Goal: Navigation & Orientation: Find specific page/section

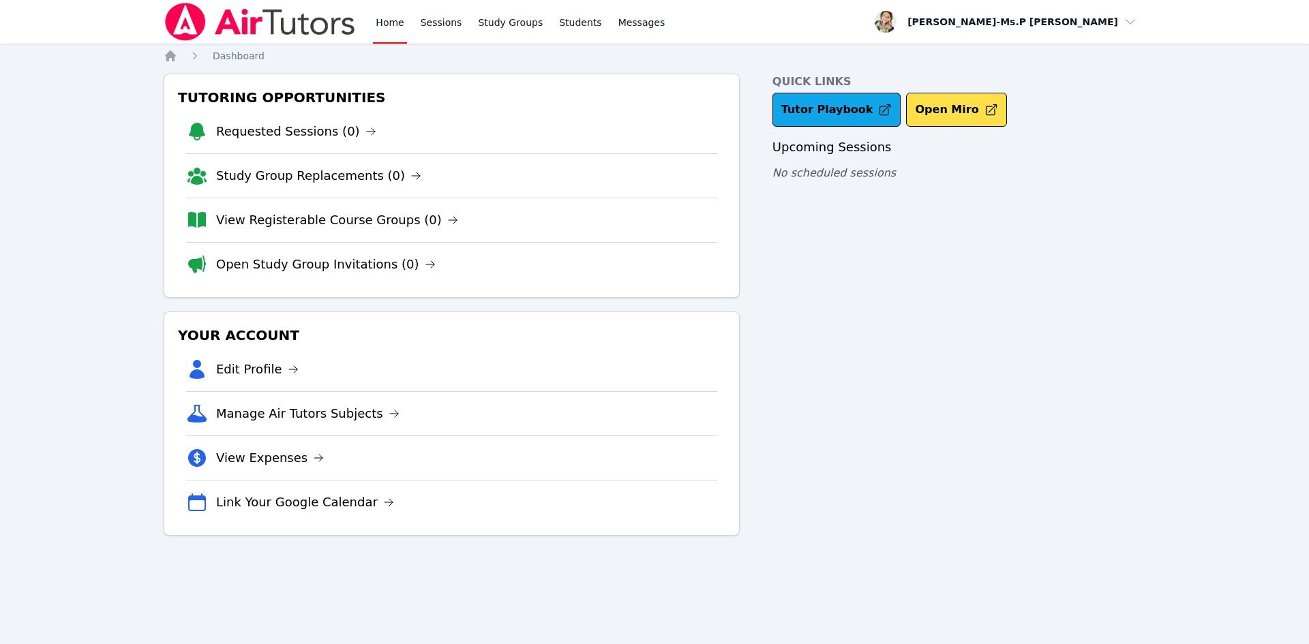
click at [335, 126] on link "Requested Sessions (0)" at bounding box center [296, 131] width 160 height 19
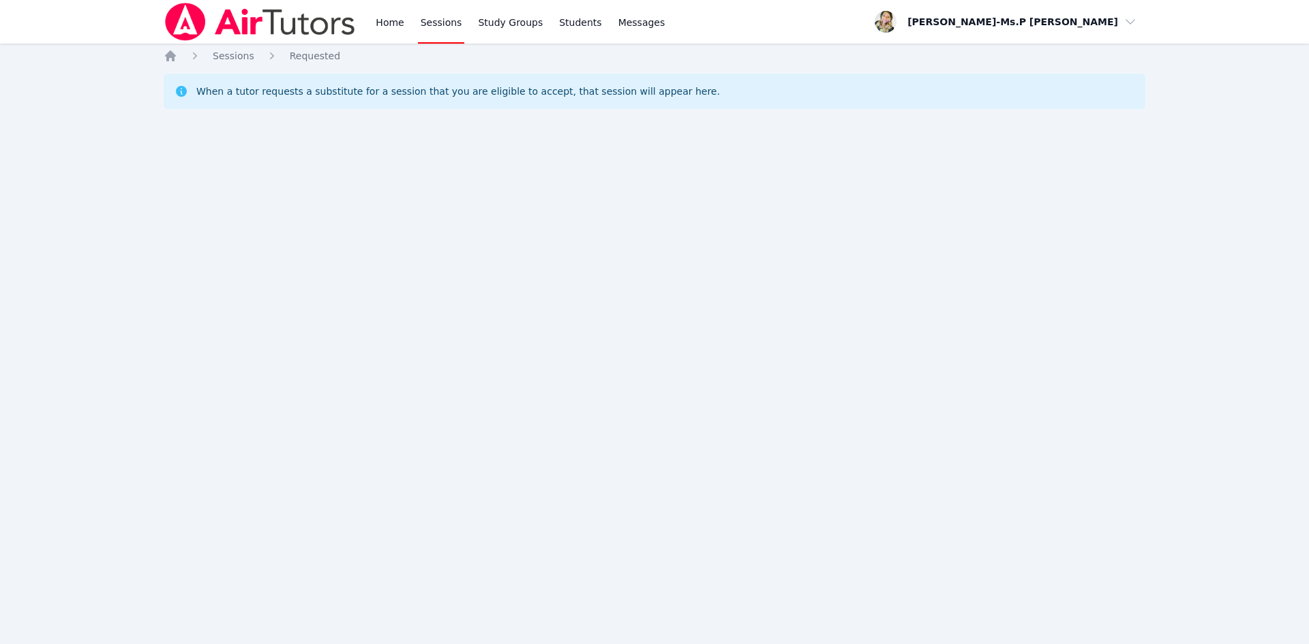
click at [376, 29] on link "Home" at bounding box center [389, 22] width 33 height 44
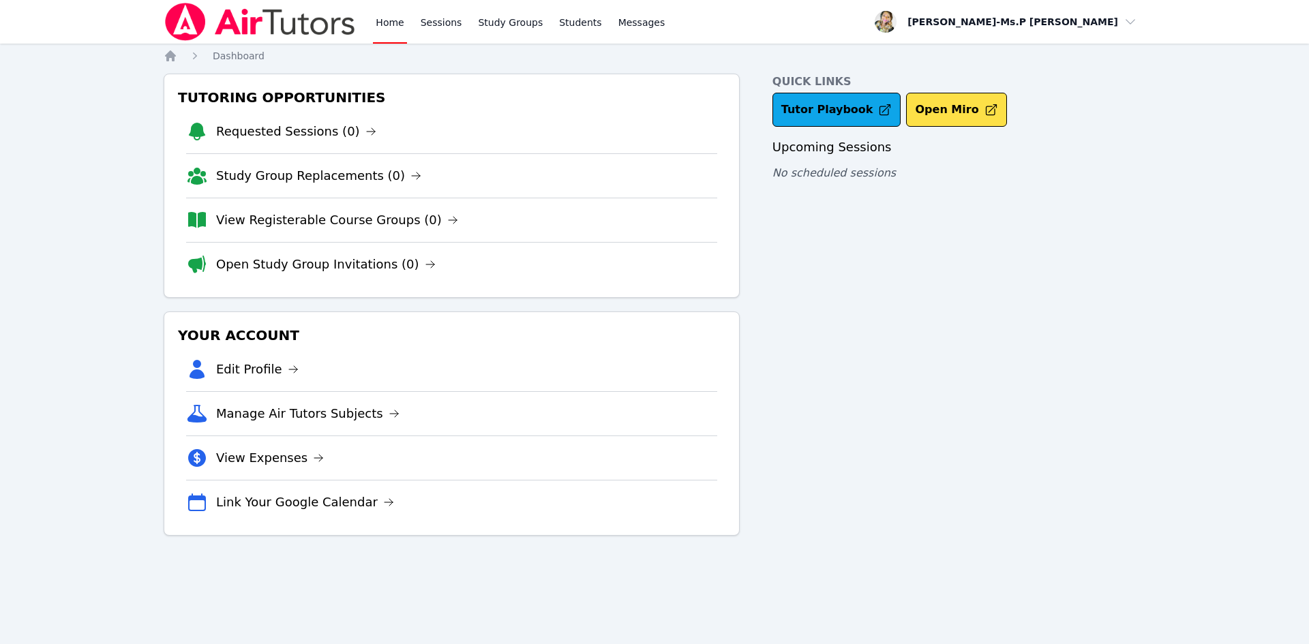
click at [346, 140] on link "Requested Sessions (0)" at bounding box center [296, 131] width 160 height 19
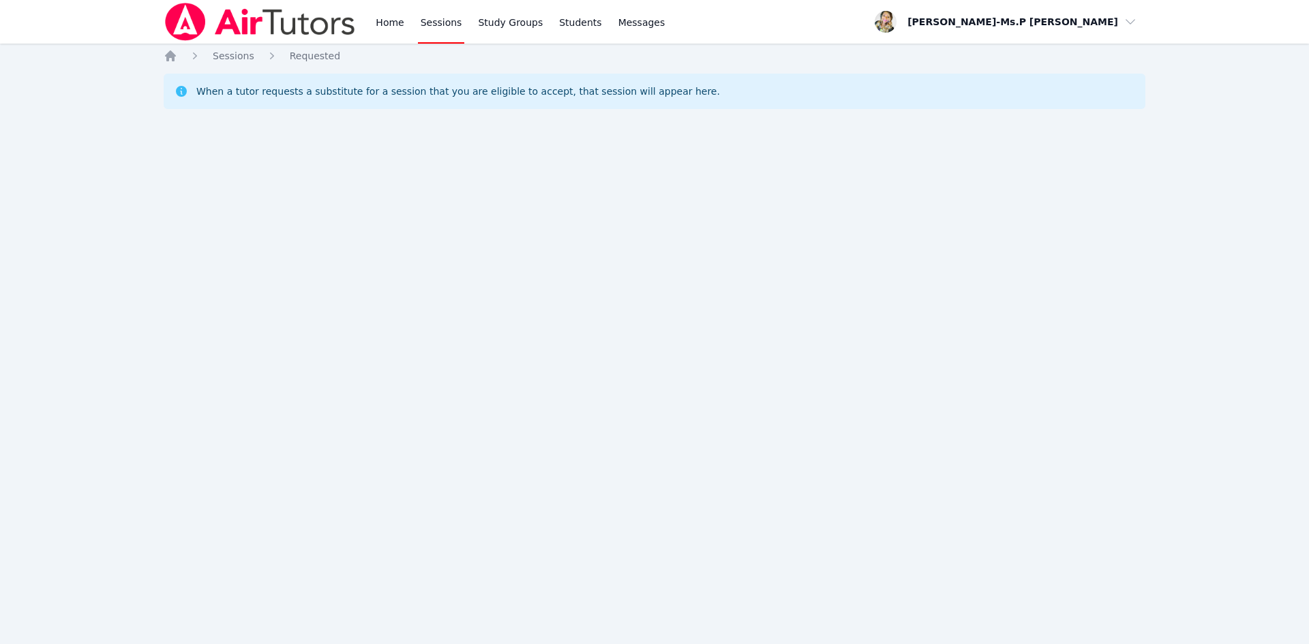
click at [395, 39] on link "Home" at bounding box center [389, 22] width 33 height 44
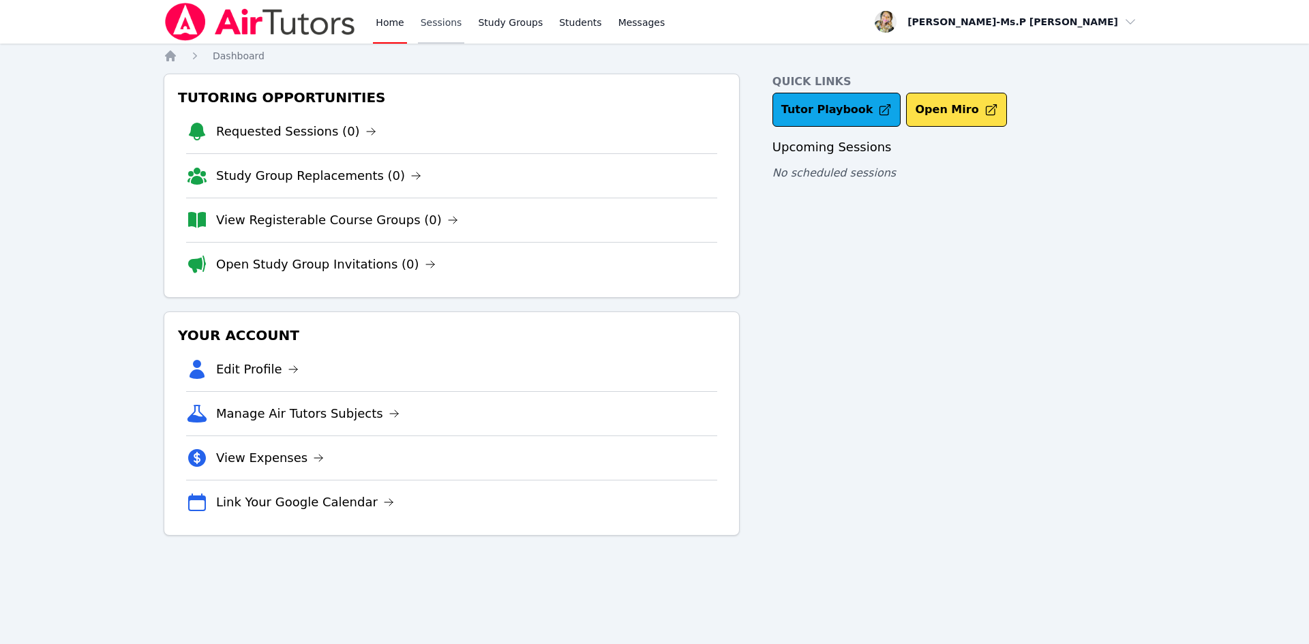
click at [431, 30] on link "Sessions" at bounding box center [441, 22] width 47 height 44
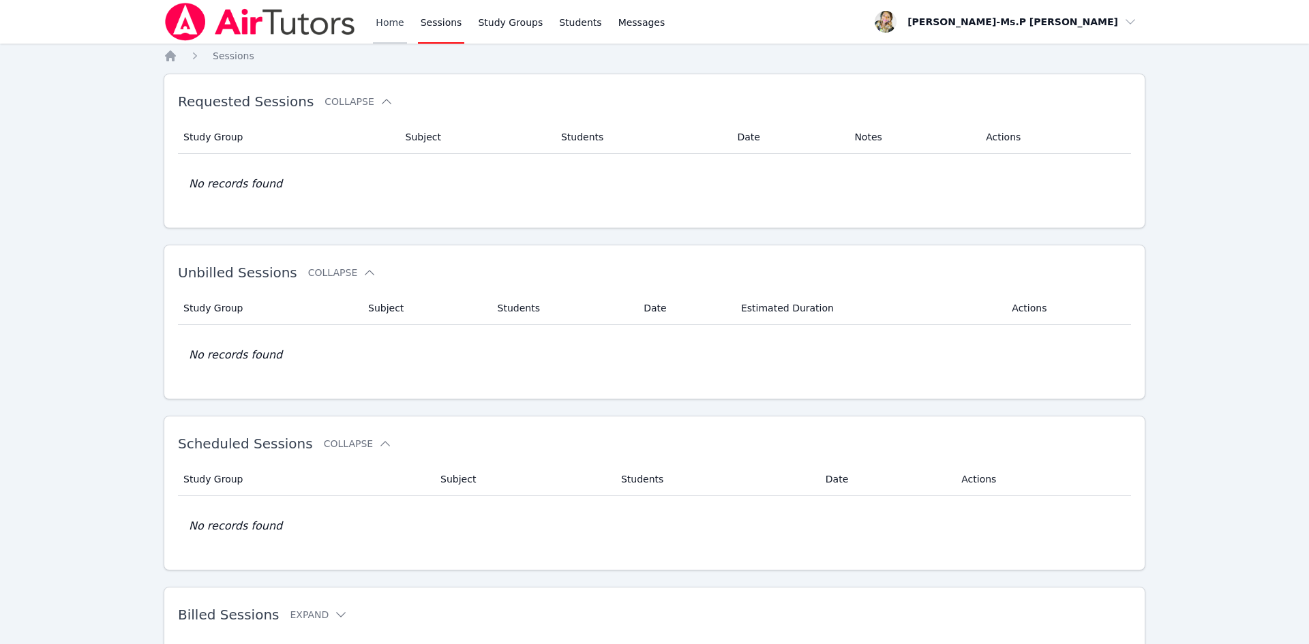
click at [384, 19] on link "Home" at bounding box center [389, 22] width 33 height 44
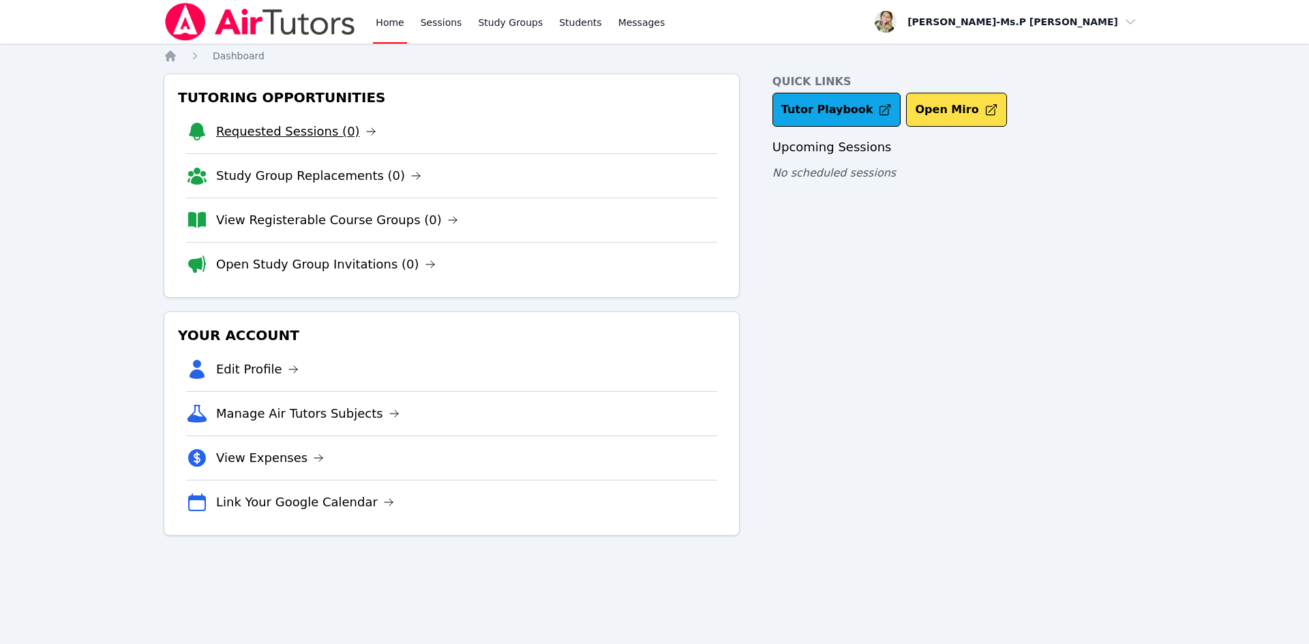
click at [325, 127] on link "Requested Sessions (0)" at bounding box center [296, 131] width 160 height 19
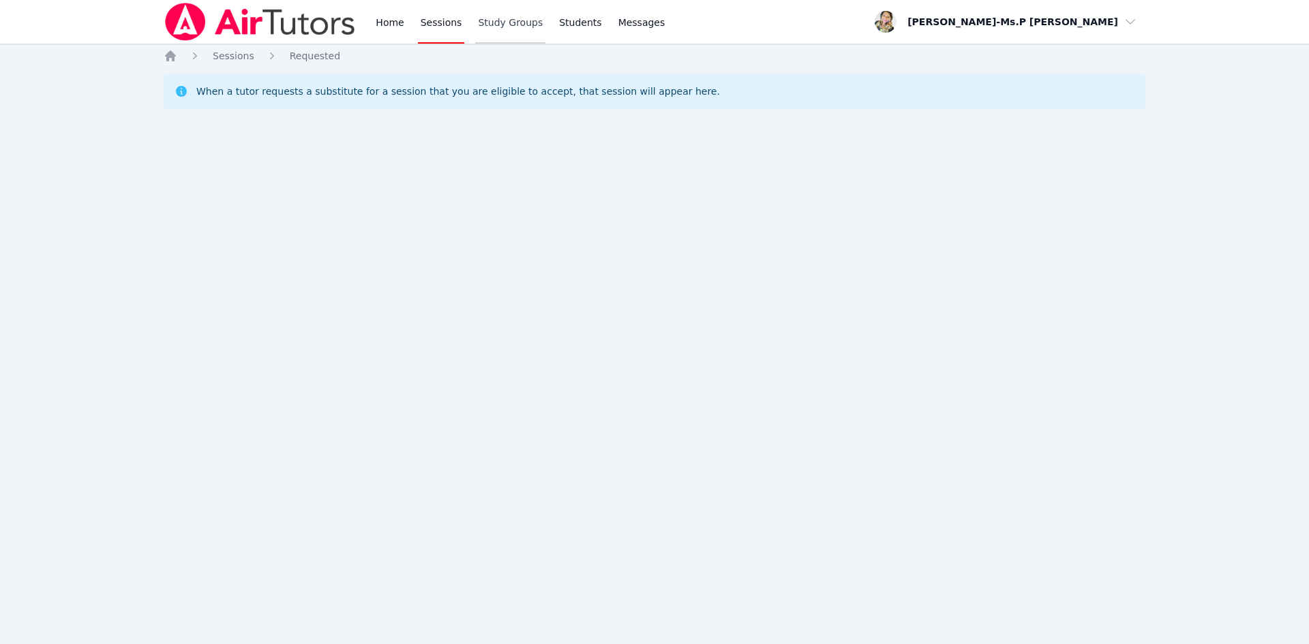
click at [505, 31] on link "Study Groups" at bounding box center [510, 22] width 70 height 44
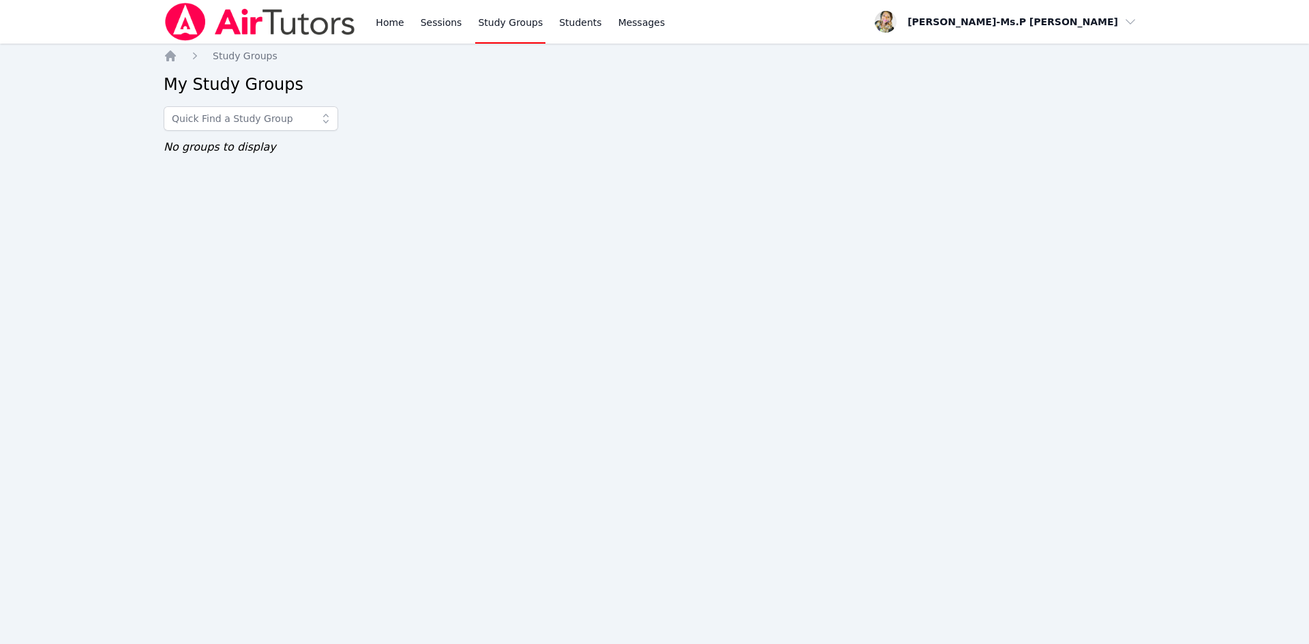
click at [337, 31] on img at bounding box center [260, 22] width 193 height 38
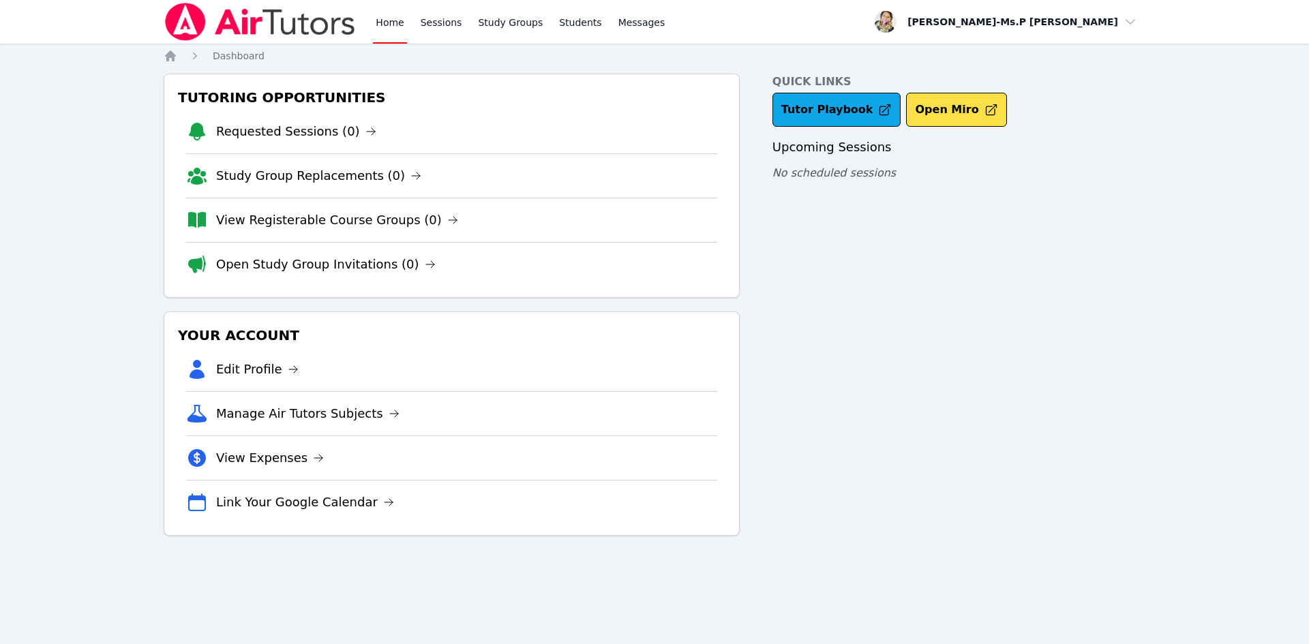
click at [397, 20] on link "Home" at bounding box center [389, 22] width 33 height 44
